Goal: Information Seeking & Learning: Learn about a topic

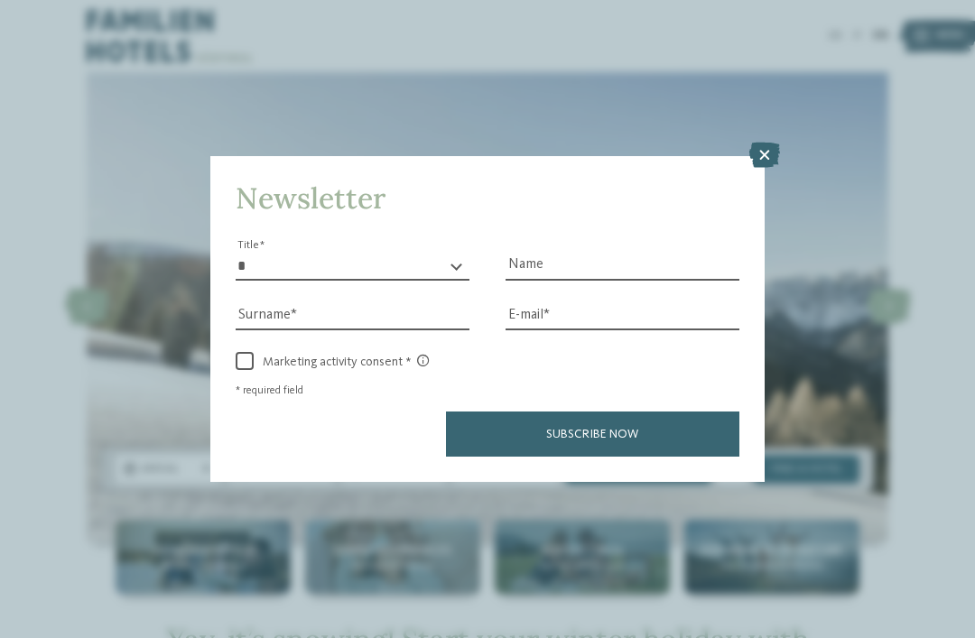
click at [777, 143] on icon at bounding box center [764, 155] width 31 height 25
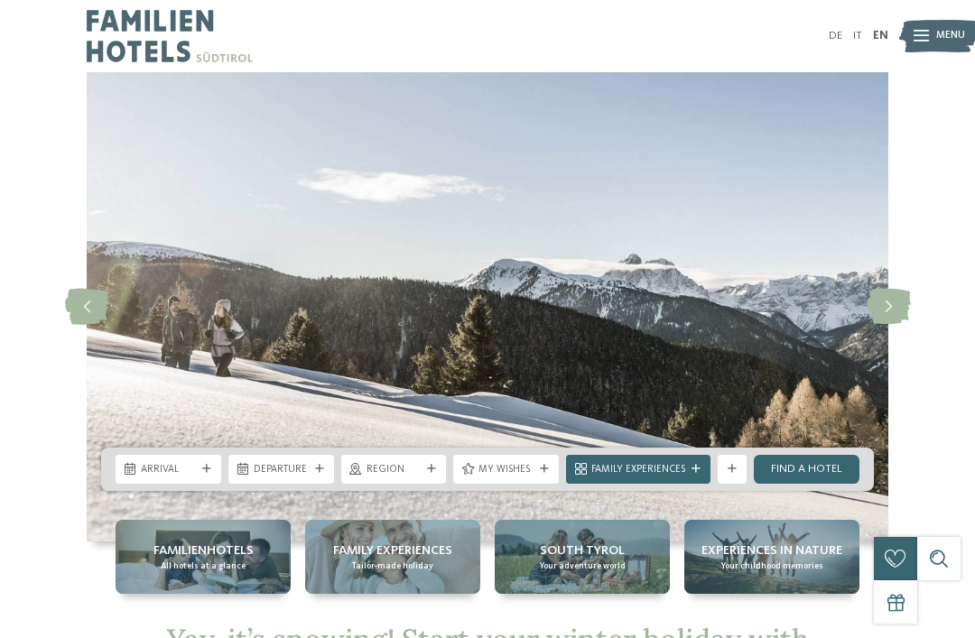
click at [571, 442] on img at bounding box center [488, 306] width 802 height 469
click at [639, 469] on span "Family Experiences" at bounding box center [638, 470] width 94 height 14
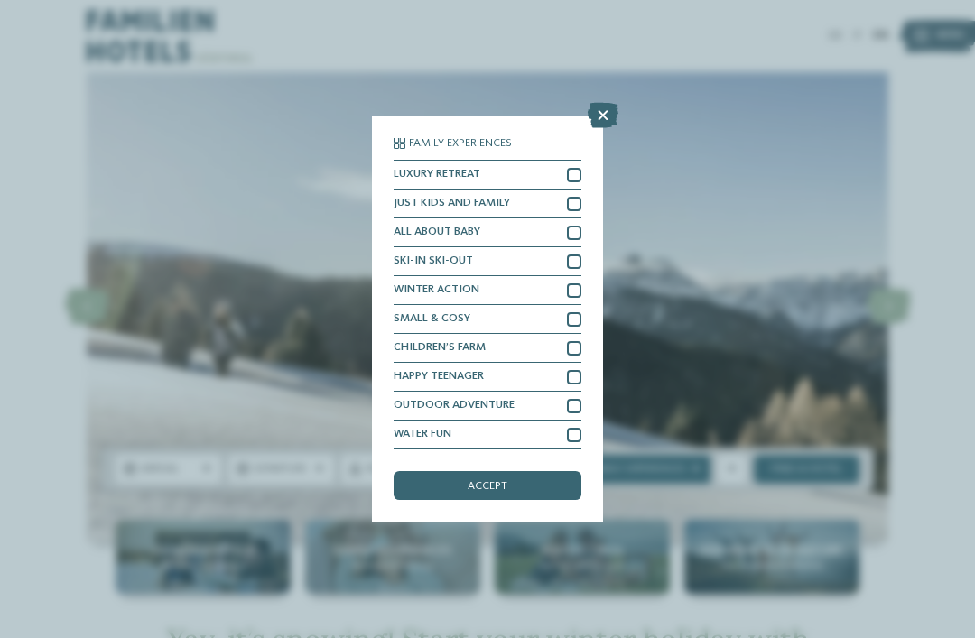
click at [621, 454] on div "Family Experiences LUXURY RETREAT JUST KIDS AND FAMILY" at bounding box center [487, 319] width 975 height 638
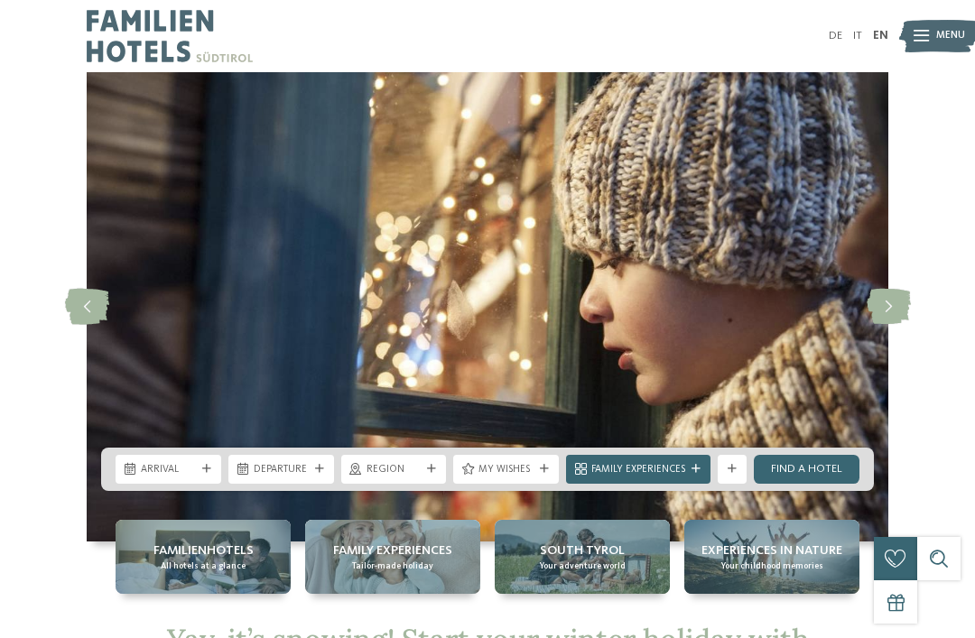
click at [409, 329] on img at bounding box center [488, 306] width 802 height 469
click at [367, 233] on img at bounding box center [488, 306] width 802 height 469
